Goal: Book appointment/travel/reservation

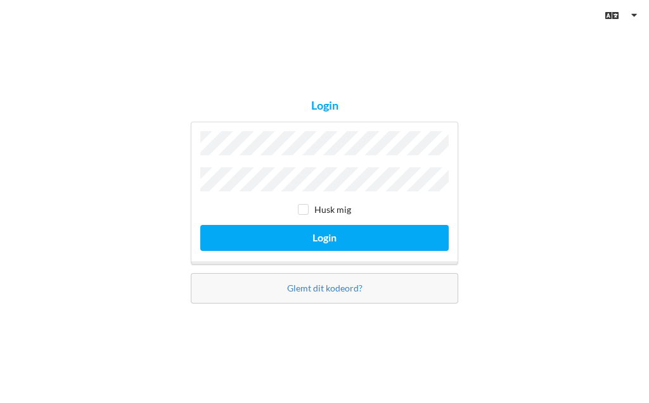
click at [357, 229] on button "Login" at bounding box center [324, 238] width 248 height 26
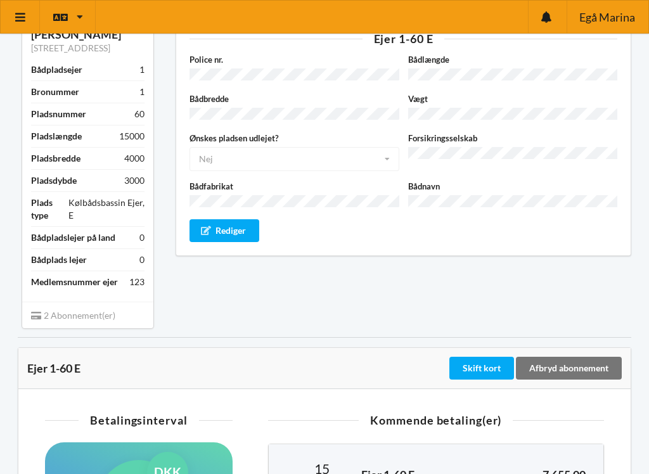
scroll to position [46, 0]
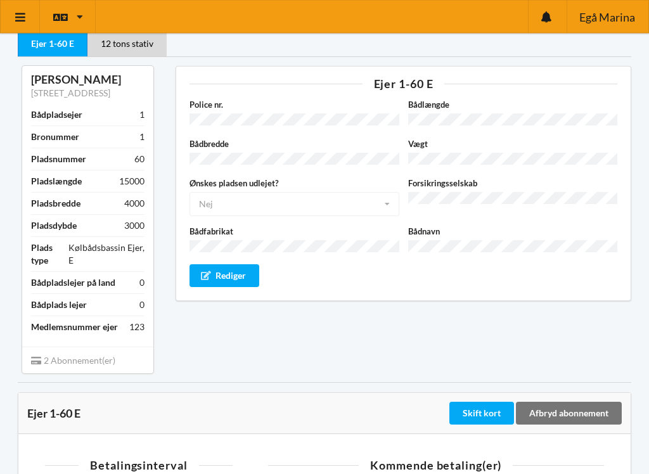
click at [25, 15] on icon at bounding box center [20, 16] width 13 height 11
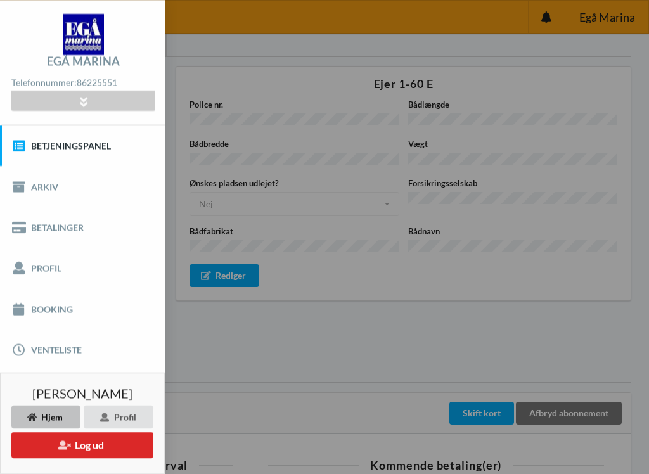
scroll to position [9, 0]
click at [53, 302] on link "Booking" at bounding box center [82, 308] width 165 height 41
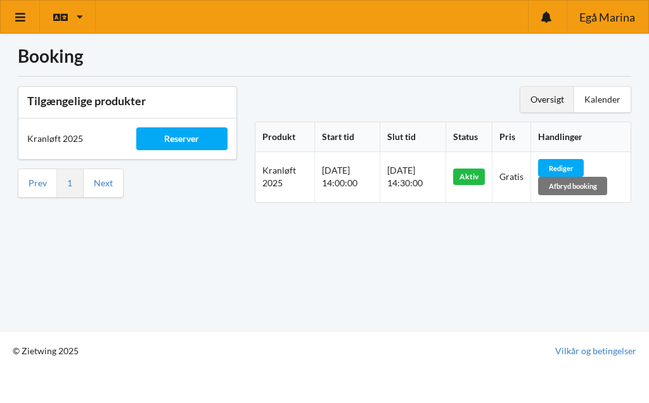
click at [556, 100] on div "Oversigt" at bounding box center [547, 99] width 54 height 25
click at [613, 100] on div "Kalender" at bounding box center [602, 99] width 56 height 25
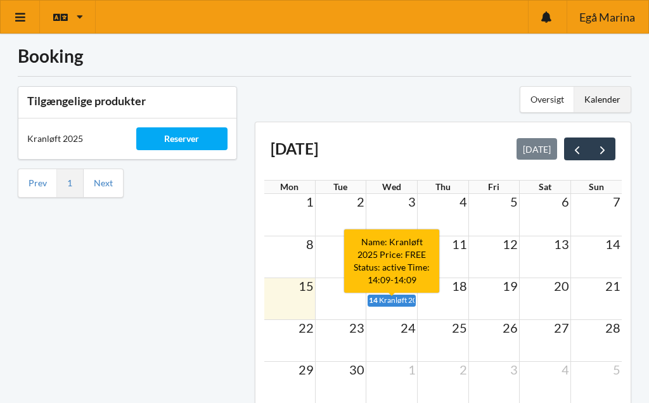
click at [390, 297] on span "Kranløft 2025" at bounding box center [402, 300] width 47 height 10
click at [346, 300] on td at bounding box center [340, 299] width 51 height 13
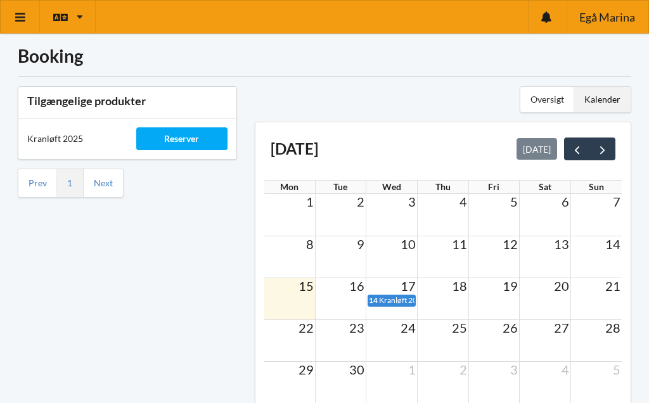
click at [342, 303] on td at bounding box center [340, 299] width 51 height 13
click at [302, 304] on td at bounding box center [289, 299] width 51 height 13
click at [350, 304] on td at bounding box center [340, 299] width 51 height 13
click at [446, 304] on td at bounding box center [442, 299] width 51 height 13
click at [579, 149] on span "prev" at bounding box center [576, 149] width 13 height 13
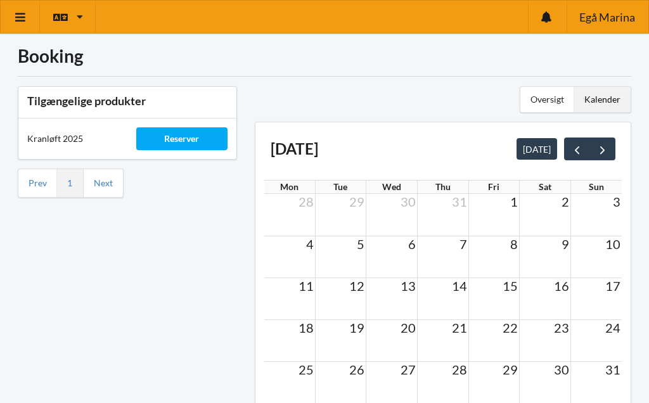
click at [612, 147] on button "next" at bounding box center [602, 149] width 26 height 23
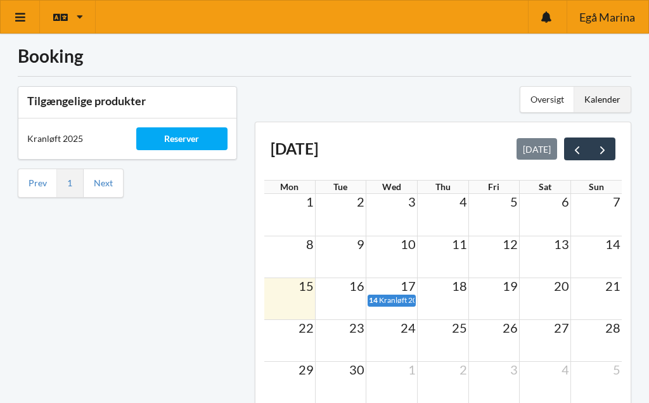
click at [106, 182] on link "Next" at bounding box center [103, 182] width 19 height 11
click at [99, 180] on link "Next" at bounding box center [103, 182] width 19 height 11
click at [182, 134] on div "Reserver" at bounding box center [181, 138] width 91 height 23
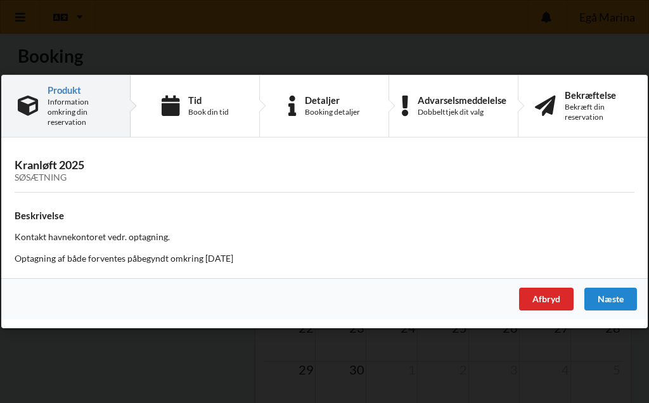
click at [628, 292] on div "Næste" at bounding box center [610, 299] width 53 height 23
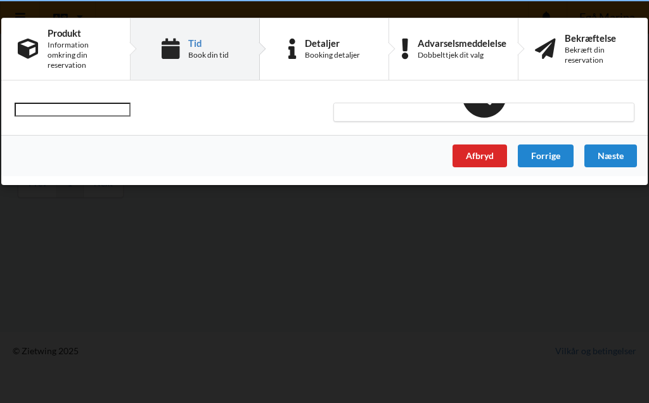
scroll to position [4, 0]
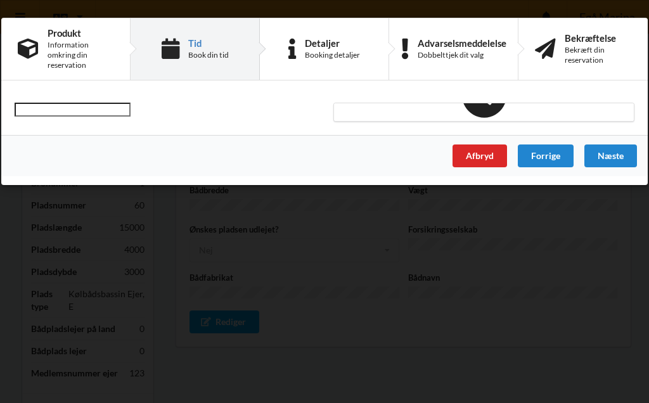
click at [489, 155] on div "Afbryd" at bounding box center [479, 155] width 54 height 23
click at [489, 153] on div "Afbryd" at bounding box center [479, 155] width 54 height 23
click at [495, 155] on div "Afbryd" at bounding box center [479, 155] width 54 height 23
click at [553, 157] on div "Forrige" at bounding box center [546, 155] width 56 height 23
click at [558, 154] on div "Forrige" at bounding box center [546, 155] width 56 height 23
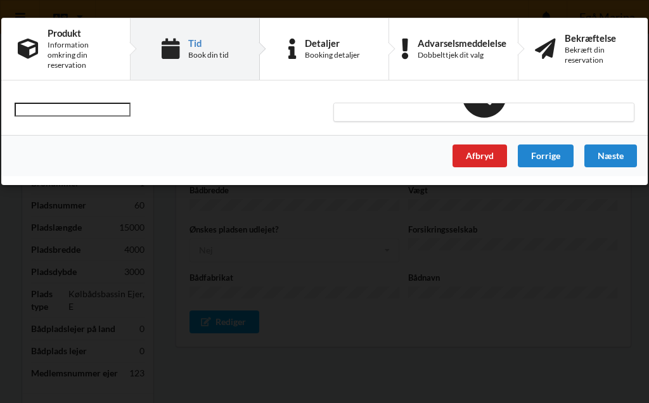
click at [554, 158] on div "Forrige" at bounding box center [546, 155] width 56 height 23
